Goal: Task Accomplishment & Management: Manage account settings

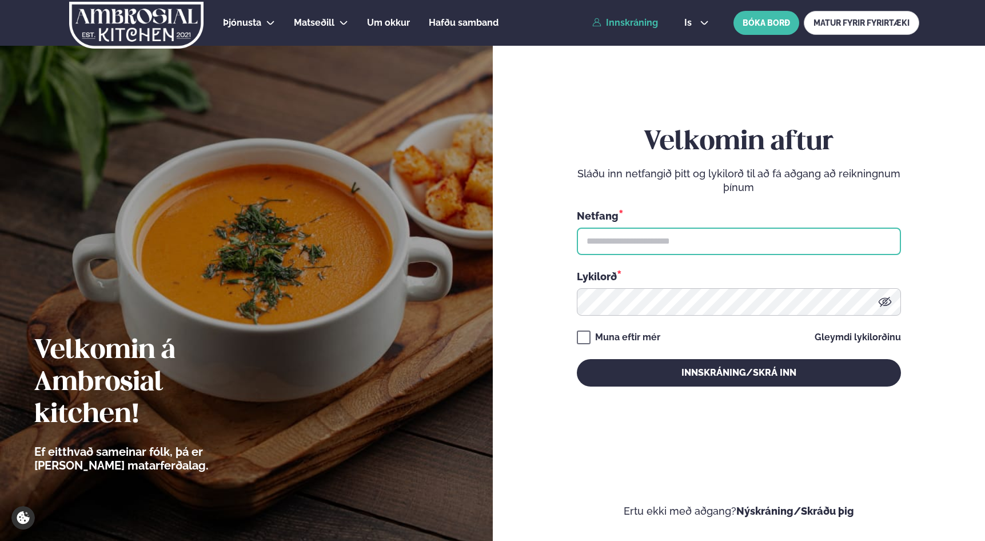
click at [687, 245] on input "text" at bounding box center [739, 240] width 324 height 27
type input "**********"
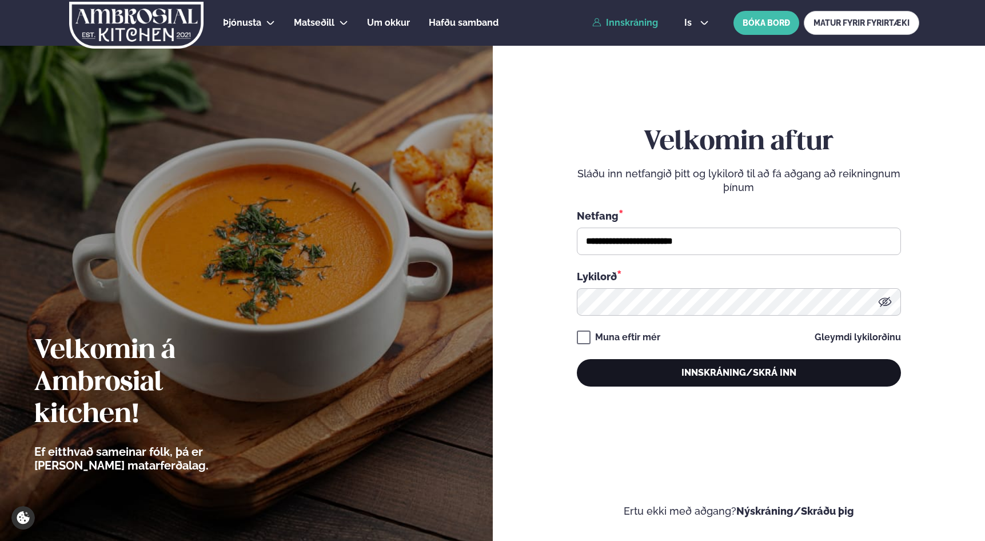
click at [754, 370] on button "Innskráning/Skrá inn" at bounding box center [739, 372] width 324 height 27
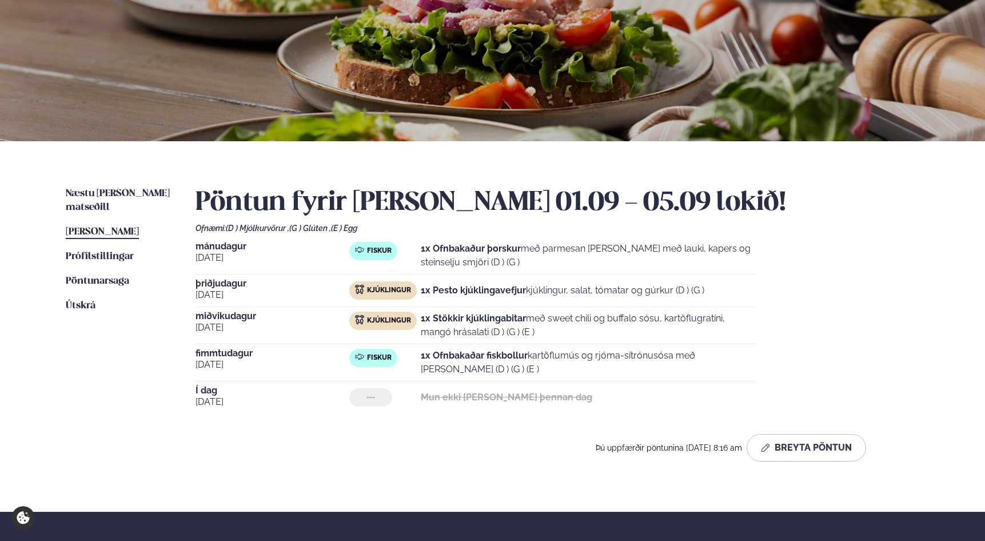
scroll to position [135, 0]
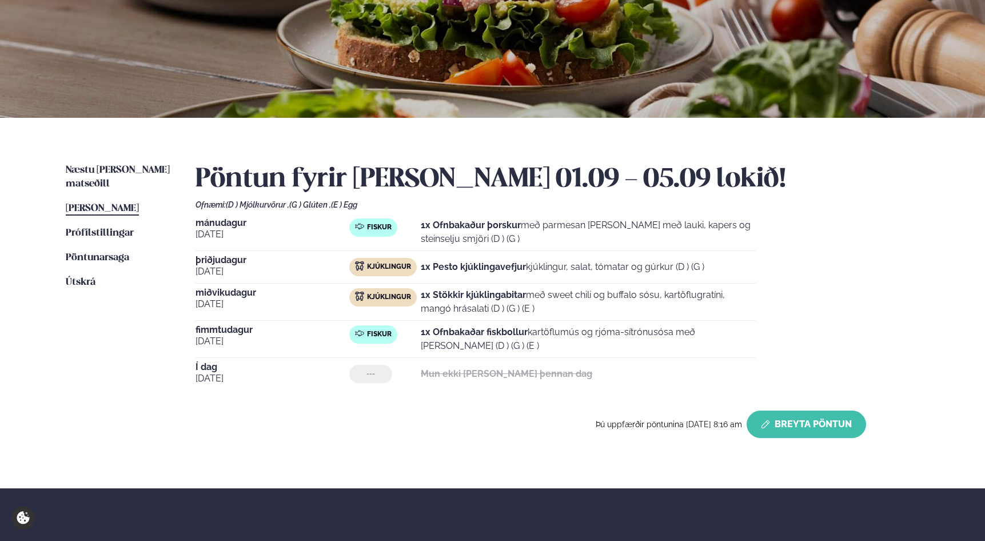
click at [830, 428] on button "Breyta Pöntun" at bounding box center [805, 423] width 119 height 27
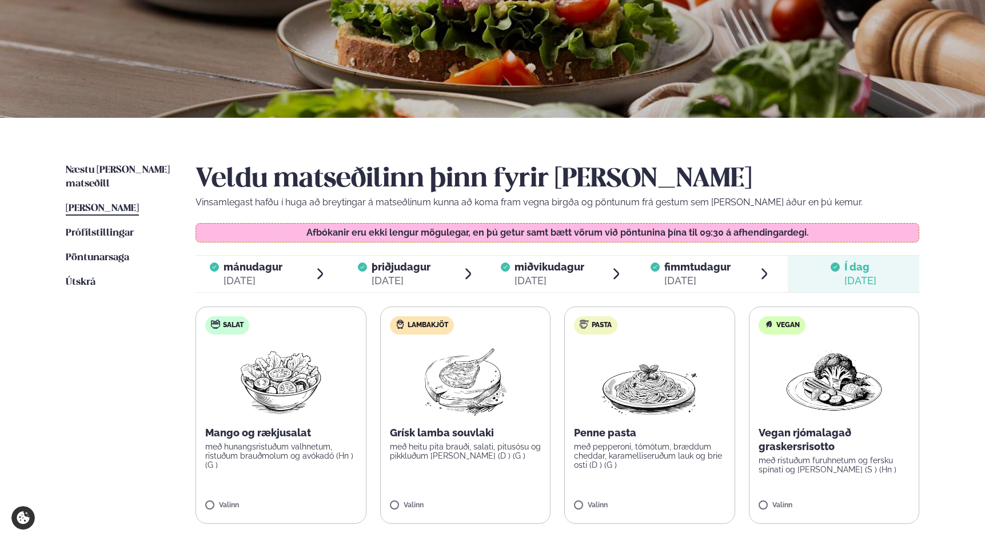
click at [295, 376] on img at bounding box center [280, 379] width 101 height 73
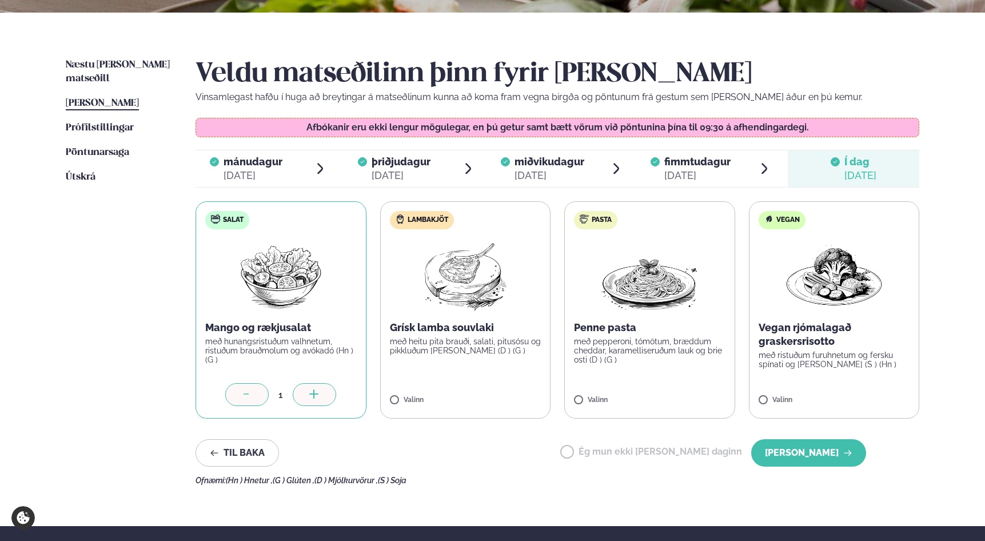
scroll to position [243, 0]
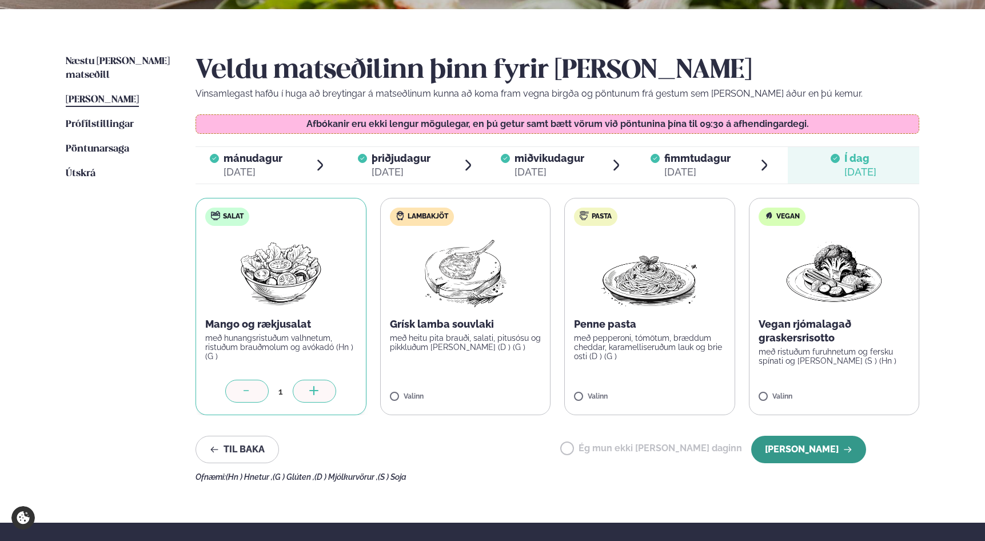
click at [842, 450] on button "[PERSON_NAME]" at bounding box center [808, 448] width 115 height 27
